Goal: Obtain resource: Download file/media

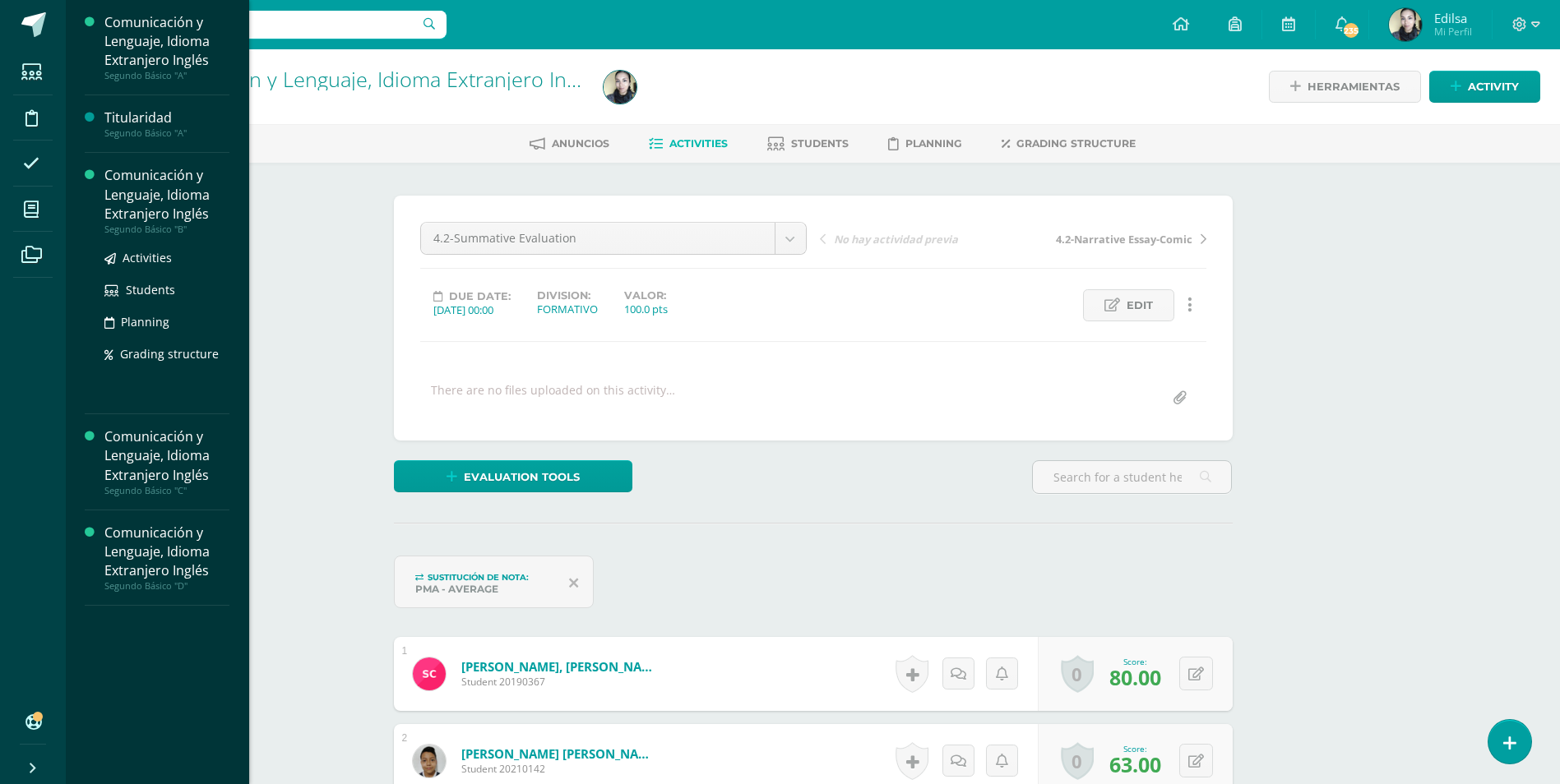
click at [168, 190] on div "Comunicación y Lenguaje, Idioma Extranjero Inglés" at bounding box center [167, 194] width 125 height 56
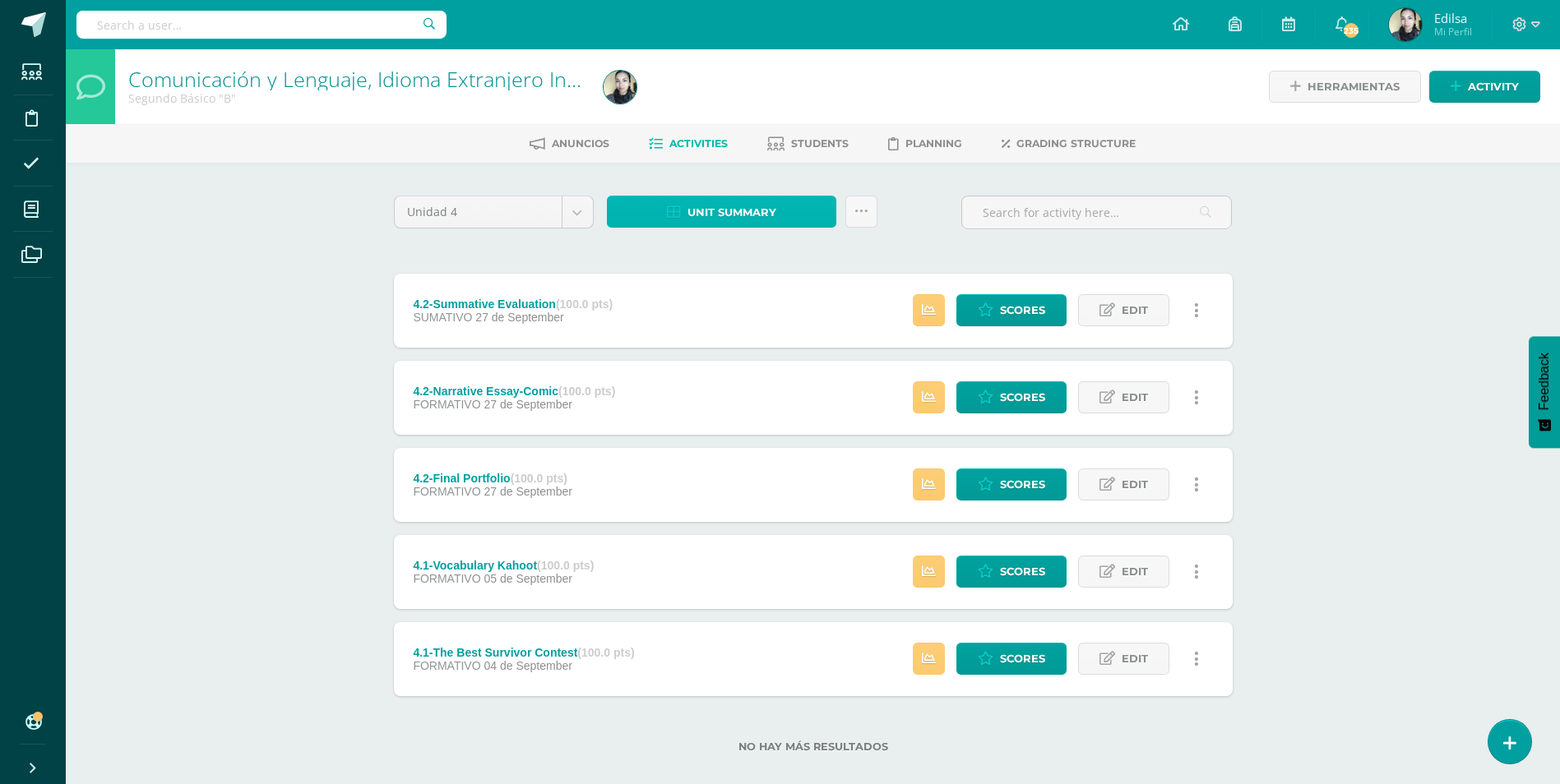
click at [653, 211] on link "Unit summary" at bounding box center [721, 211] width 230 height 32
click at [674, 111] on link "Download as HTML" at bounding box center [723, 106] width 157 height 26
